Goal: Transaction & Acquisition: Purchase product/service

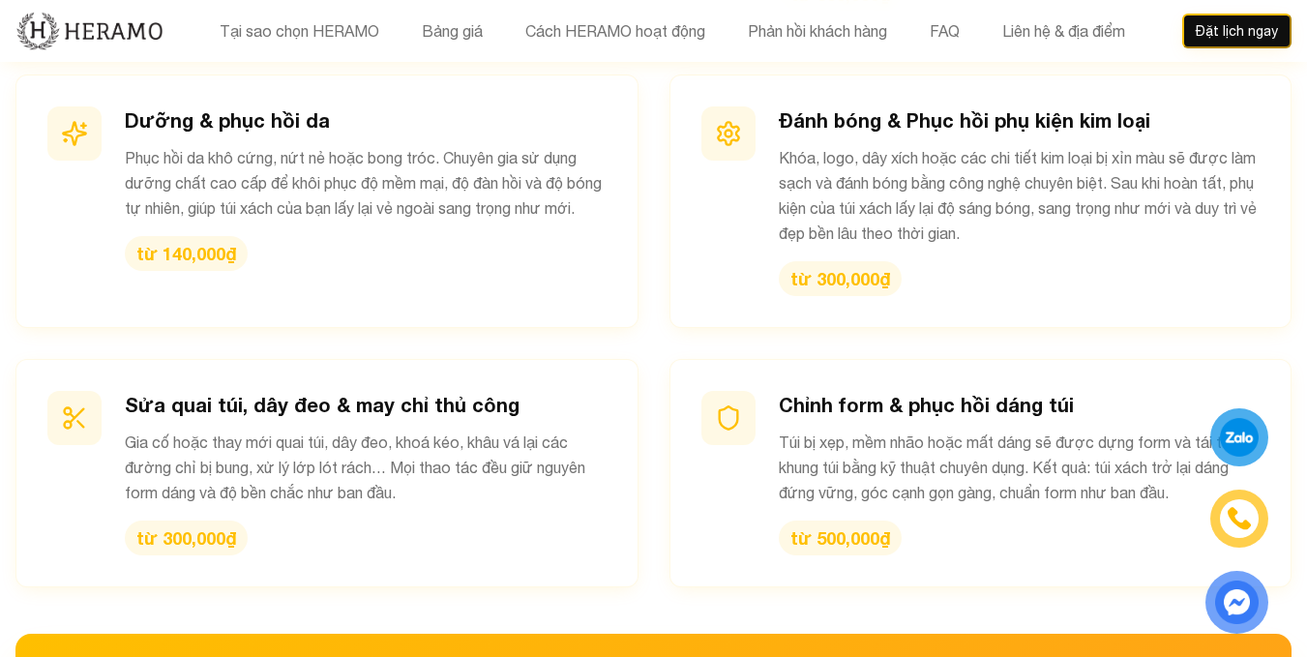
scroll to position [2472, 0]
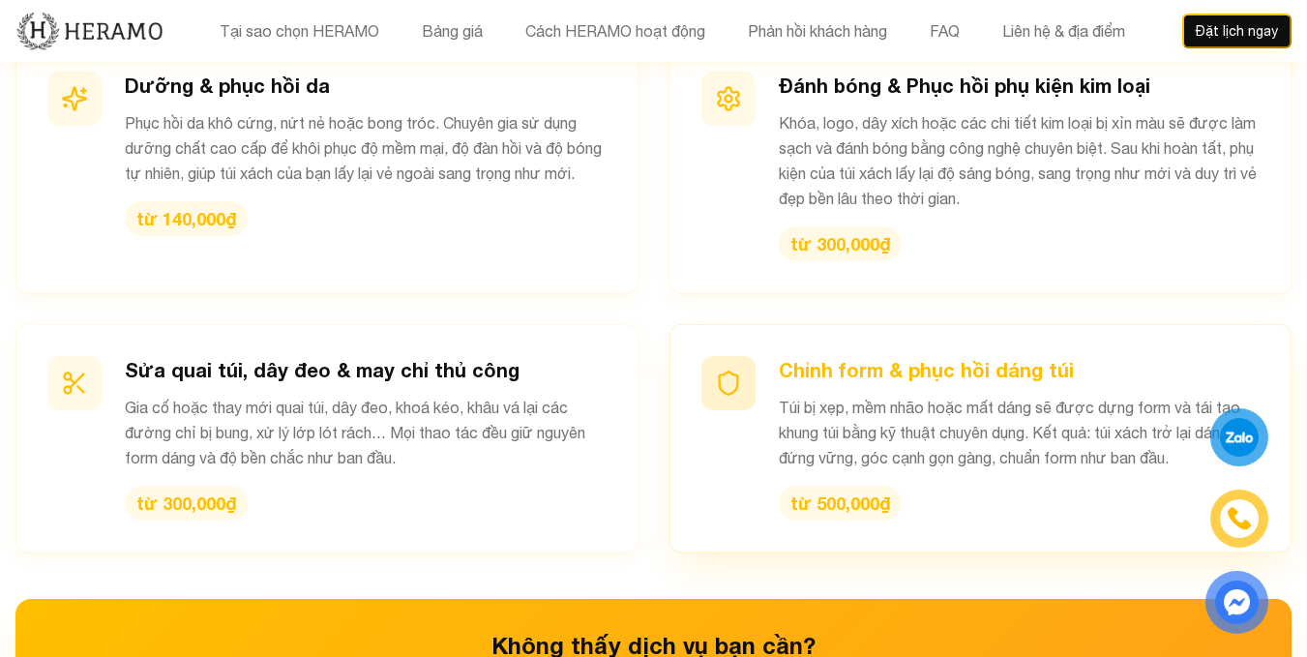
click at [968, 356] on h3 "Chỉnh form & phục hồi dáng túi" at bounding box center [1020, 369] width 482 height 27
click at [915, 356] on h3 "Chỉnh form & phục hồi dáng túi" at bounding box center [1020, 369] width 482 height 27
click at [783, 356] on h3 "Chỉnh form & phục hồi dáng túi" at bounding box center [1020, 369] width 482 height 27
click at [947, 356] on h3 "Chỉnh form & phục hồi dáng túi" at bounding box center [1020, 369] width 482 height 27
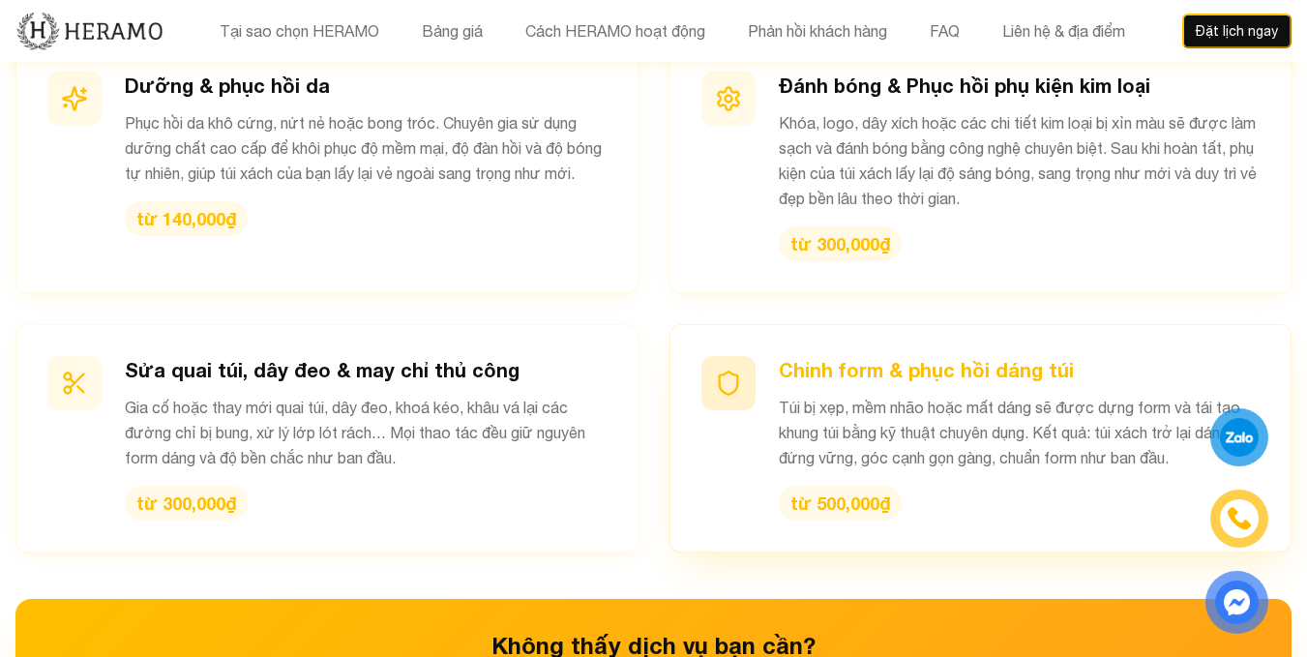
click at [947, 356] on h3 "Chỉnh form & phục hồi dáng túi" at bounding box center [1020, 369] width 482 height 27
click at [733, 370] on icon at bounding box center [728, 383] width 27 height 27
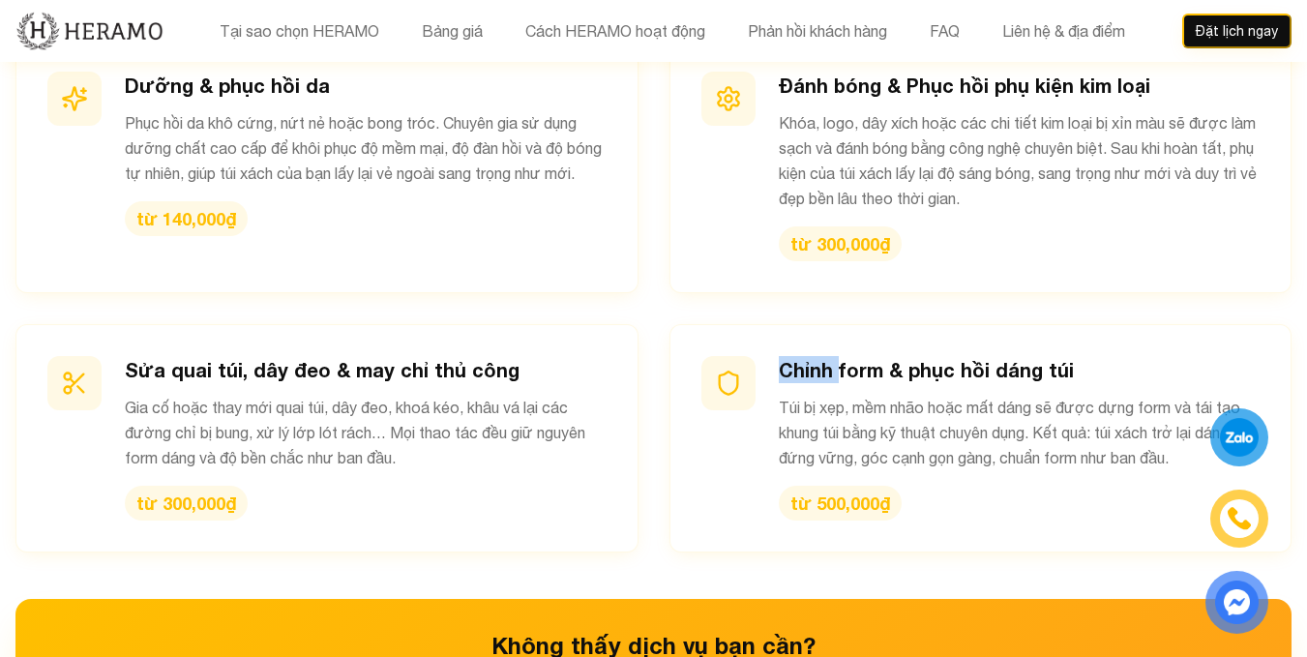
click at [1243, 593] on img at bounding box center [1237, 602] width 40 height 40
click at [656, 428] on div "Spa & Vệ sinh túi xách chuyên sâu Làm sạch toàn diện mọi bề mặt da, loại bỏ bụi…" at bounding box center [653, 153] width 1276 height 797
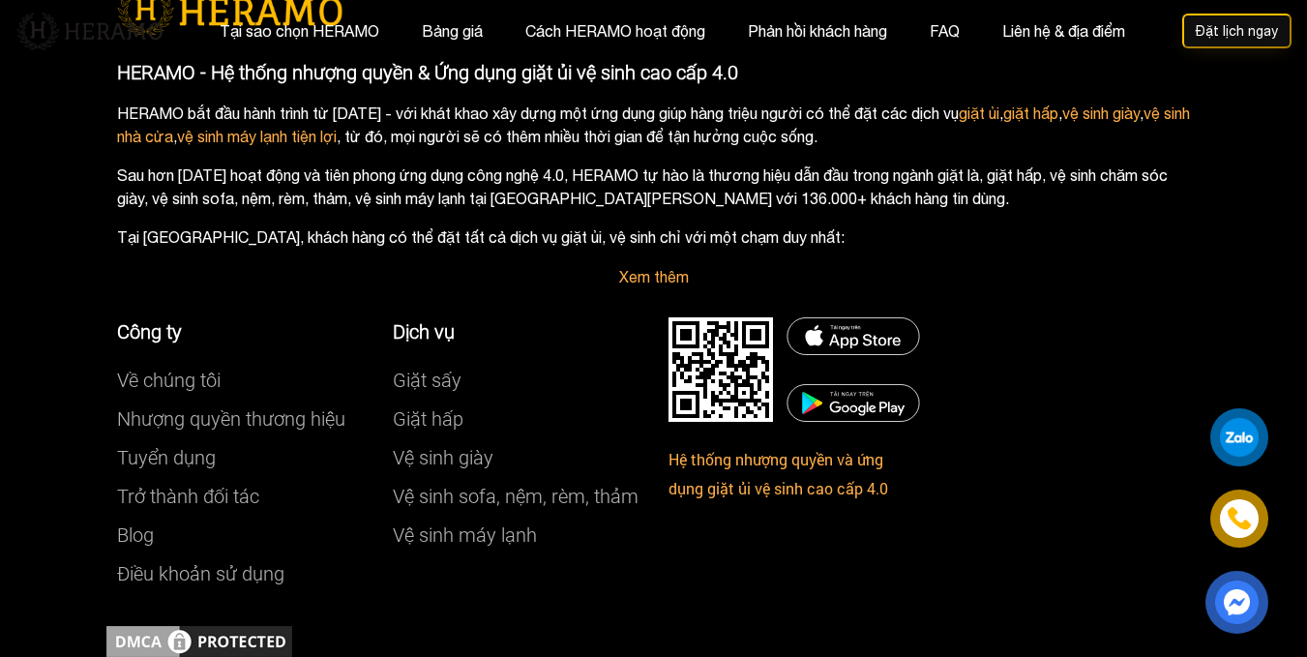
scroll to position [0, 0]
